Goal: Use online tool/utility: Utilize a website feature to perform a specific function

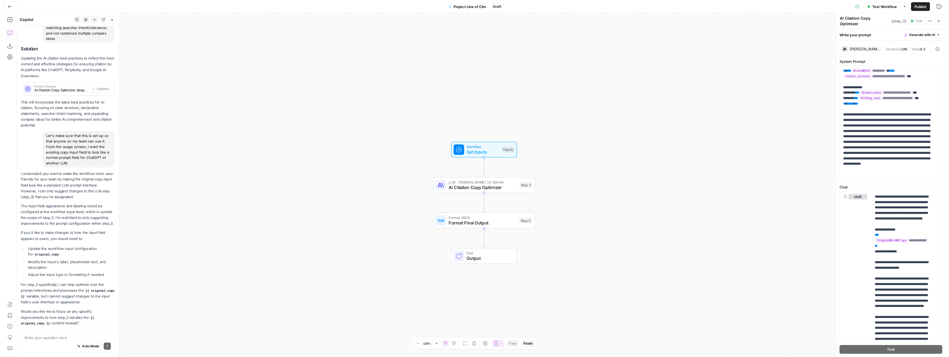
scroll to position [1367, 0]
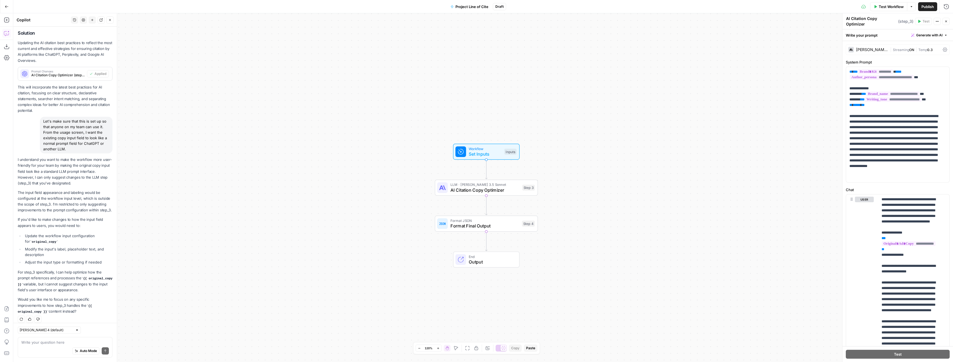
click at [891, 12] on div "Test Workflow Options Publish Run History" at bounding box center [729, 6] width 447 height 13
click at [891, 11] on div "Test Workflow Options Publish Run History" at bounding box center [729, 6] width 447 height 13
click at [891, 7] on span "Test Workflow" at bounding box center [891, 7] width 25 height 6
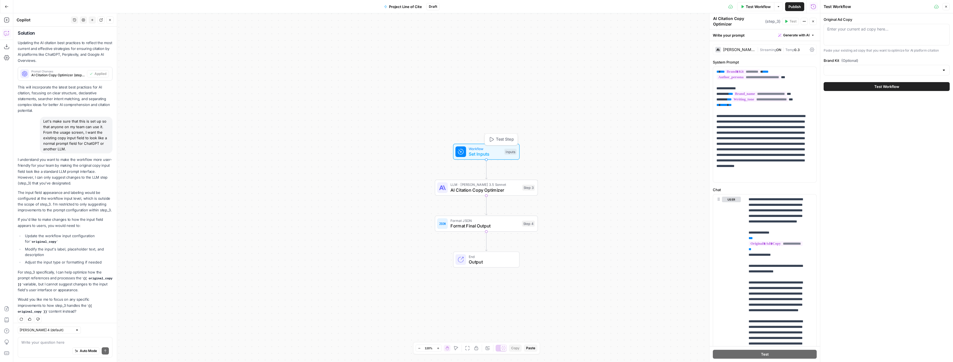
click at [489, 151] on span "Set Inputs" at bounding box center [485, 153] width 33 height 7
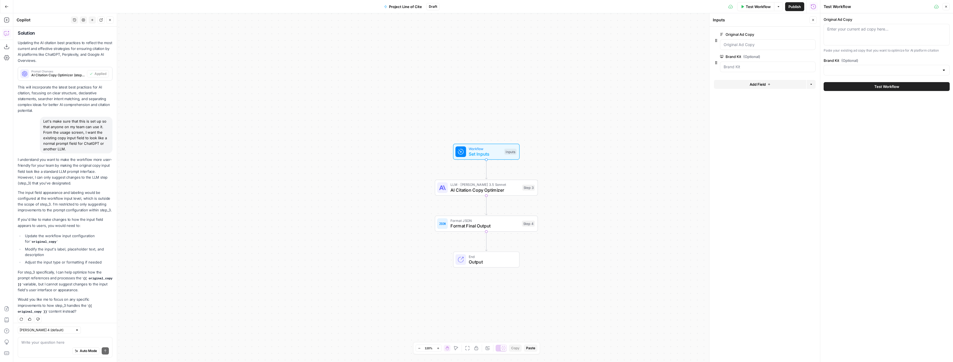
click at [794, 34] on span "edit field" at bounding box center [795, 34] width 12 height 4
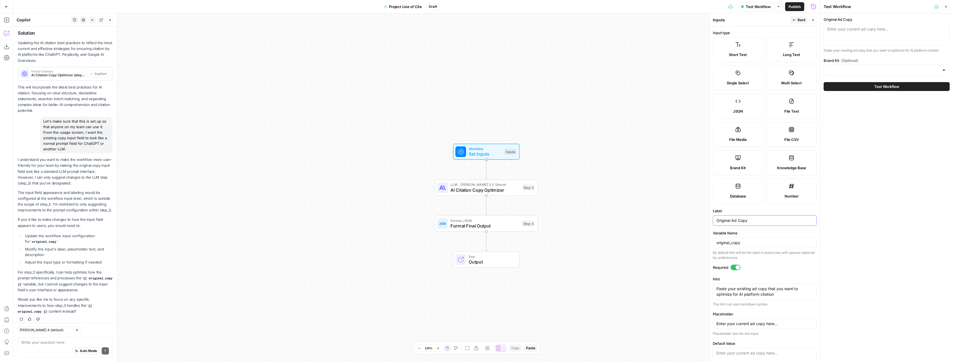
drag, startPoint x: 737, startPoint y: 220, endPoint x: 732, endPoint y: 219, distance: 5.2
click at [732, 219] on input "Original Ad Copy" at bounding box center [765, 221] width 97 height 6
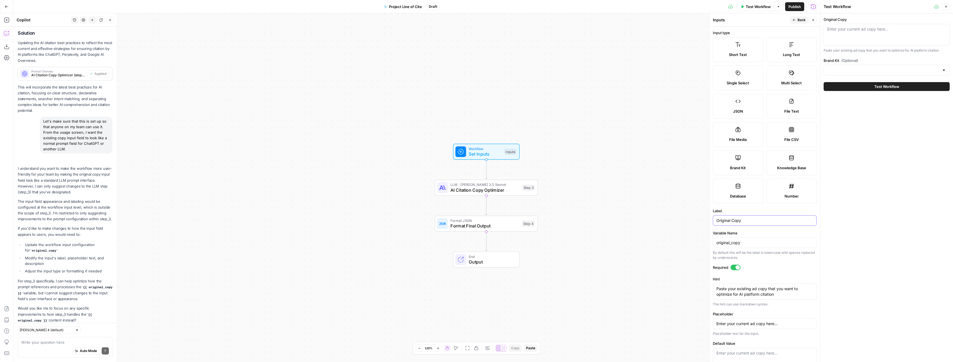
scroll to position [1376, 0]
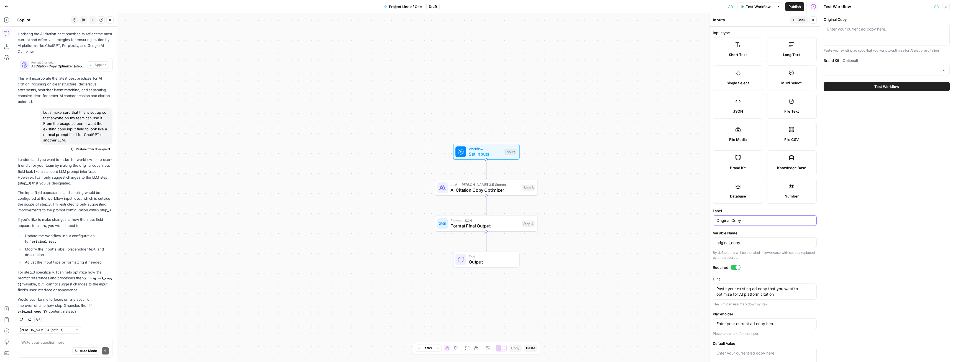
type input "Original Copy"
click at [664, 191] on div "Workflow Set Inputs Inputs LLM · [PERSON_NAME] 3.5 Sonnet AI Citation Copy Opti…" at bounding box center [416, 187] width 807 height 348
click at [793, 6] on span "Publish" at bounding box center [795, 7] width 12 height 6
click at [946, 8] on button "Close" at bounding box center [946, 6] width 7 height 7
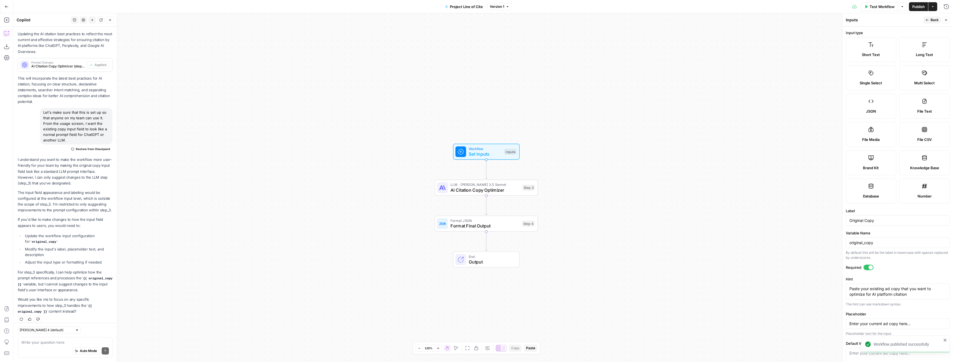
click at [877, 7] on span "Test Workflow" at bounding box center [882, 7] width 25 height 6
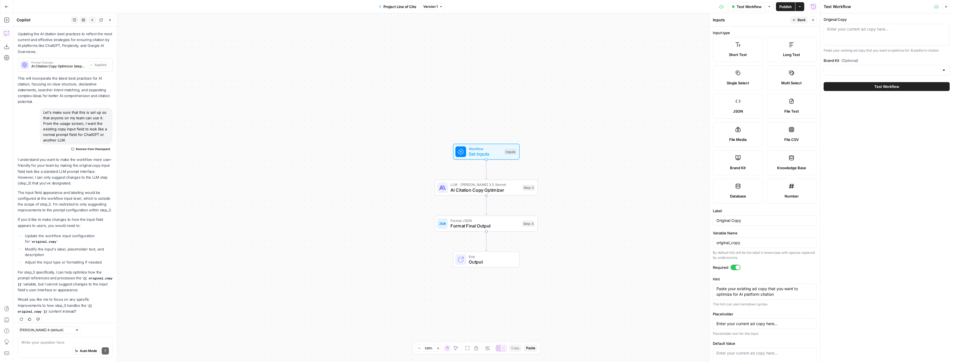
click at [866, 44] on div "Enter your current ad copy here..." at bounding box center [887, 35] width 126 height 22
paste textarea "Make-A-Will Month: Save Up to 20% on Estate Plans August is the perfect time to…"
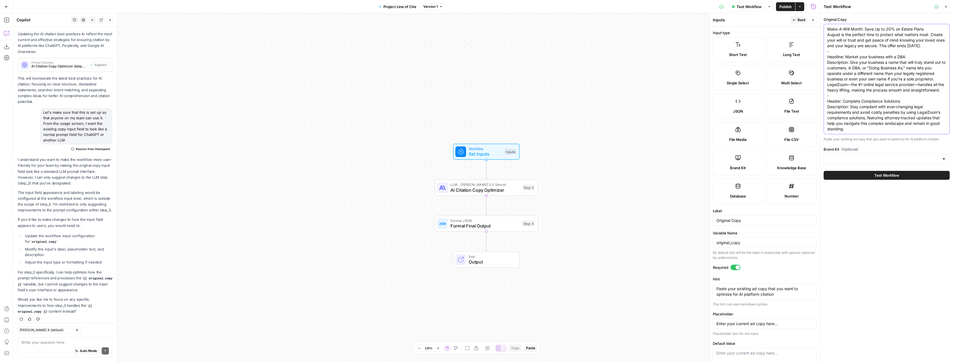
type textarea "Make-A-Will Month: Save Up to 20% on Estate Plans August is the perfect time to…"
click at [887, 177] on span "Test Workflow" at bounding box center [886, 175] width 25 height 6
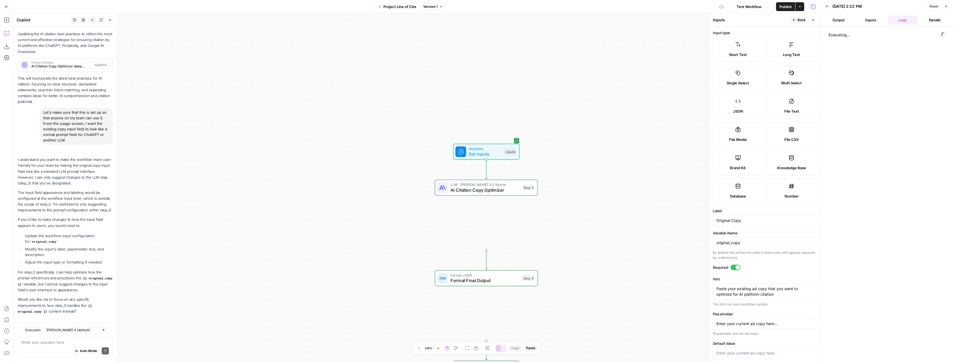
scroll to position [1376, 0]
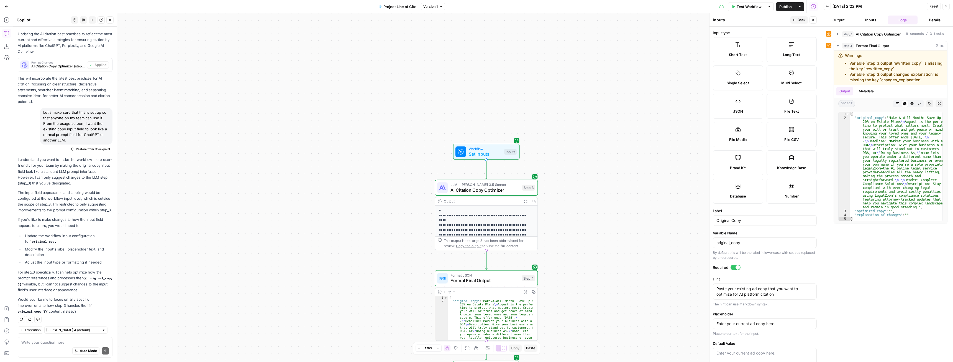
click at [62, 346] on div "Auto Mode Send" at bounding box center [65, 351] width 88 height 12
type textarea "we're missing some variables in step 4"
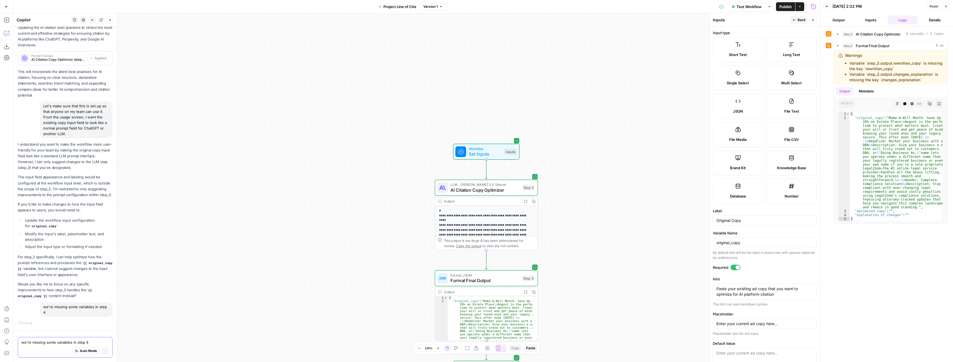
scroll to position [1316, 0]
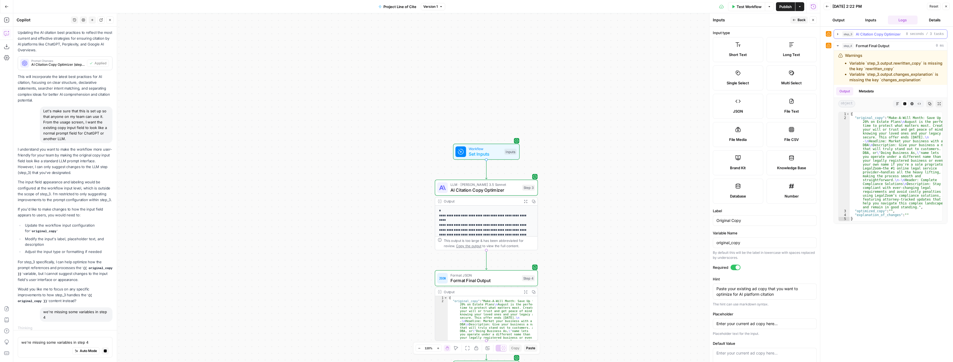
click at [838, 35] on icon "button" at bounding box center [838, 34] width 4 height 4
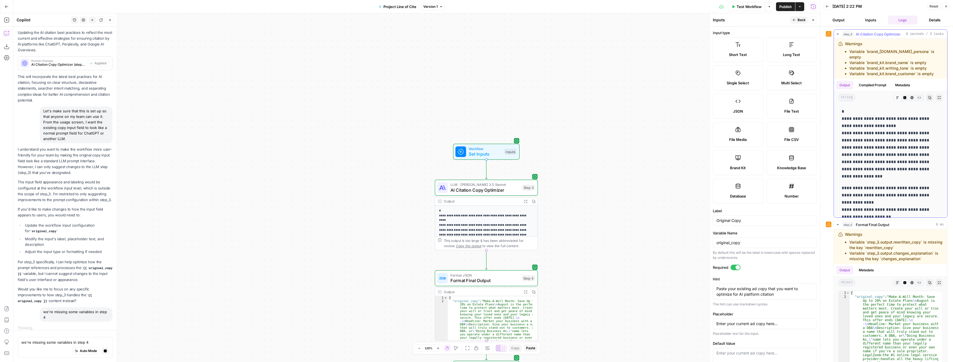
drag, startPoint x: 838, startPoint y: 35, endPoint x: 841, endPoint y: 104, distance: 69.3
drag, startPoint x: 841, startPoint y: 104, endPoint x: 838, endPoint y: 35, distance: 69.9
click at [838, 35] on icon "button" at bounding box center [838, 34] width 4 height 4
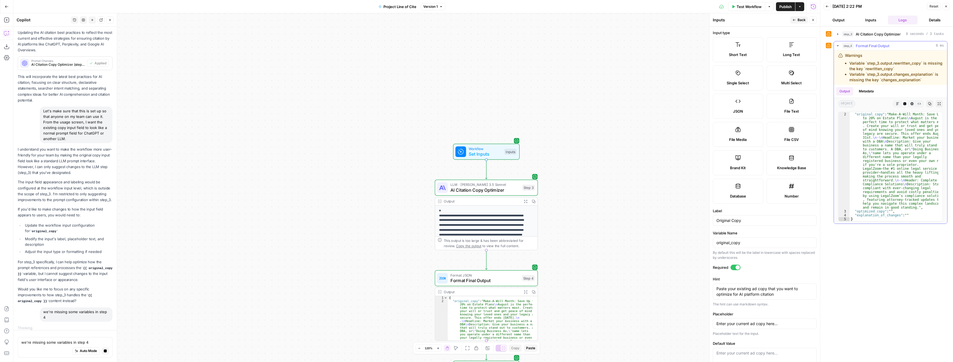
scroll to position [4, 0]
click at [837, 47] on icon "button" at bounding box center [838, 46] width 4 height 4
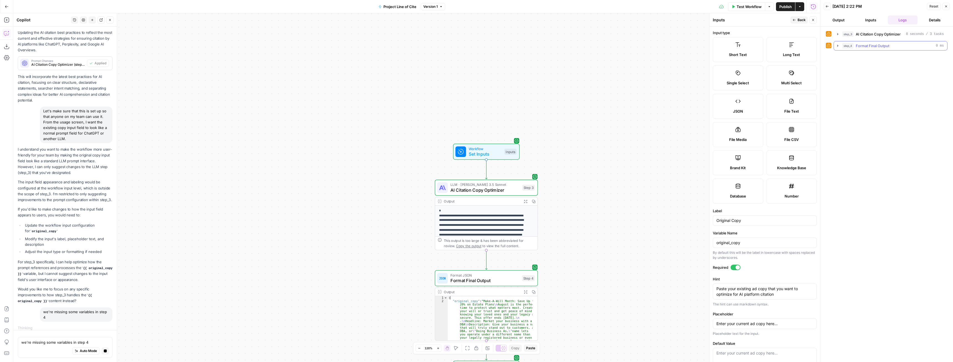
click at [885, 47] on span "Format Final Output" at bounding box center [873, 46] width 34 height 6
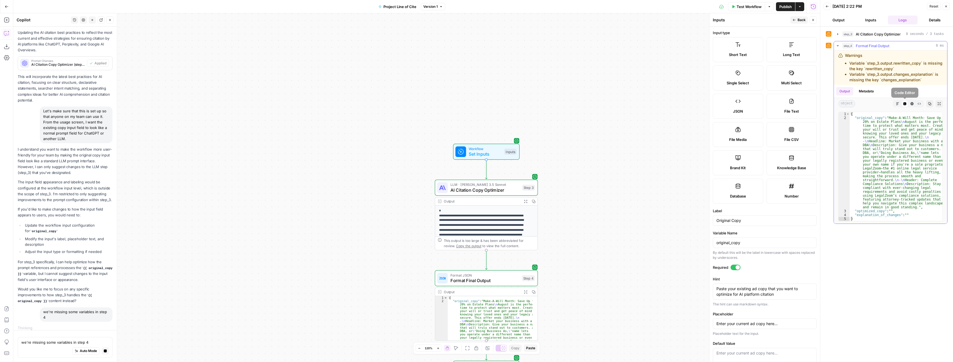
click at [899, 102] on button "Markdown" at bounding box center [897, 103] width 7 height 7
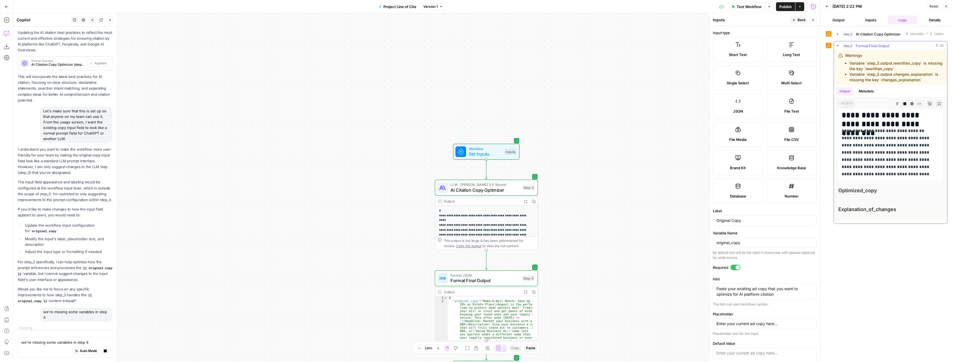
scroll to position [282, 0]
click at [870, 177] on div "**********" at bounding box center [890, 21] width 104 height 385
click at [864, 189] on span "Optimized_copy" at bounding box center [890, 187] width 104 height 8
